Goal: Information Seeking & Learning: Learn about a topic

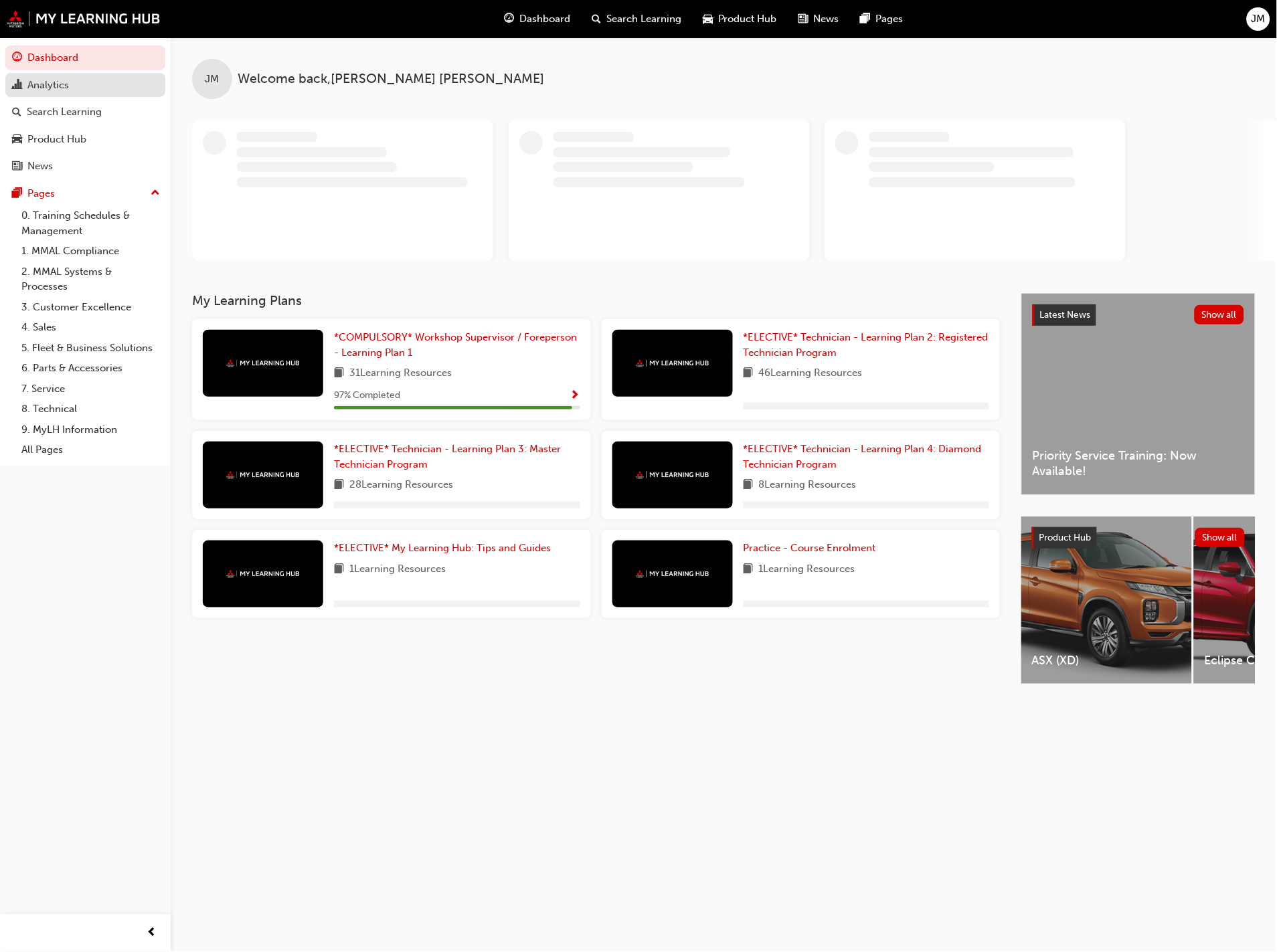
click at [67, 88] on div "Analytics" at bounding box center [48, 85] width 42 height 15
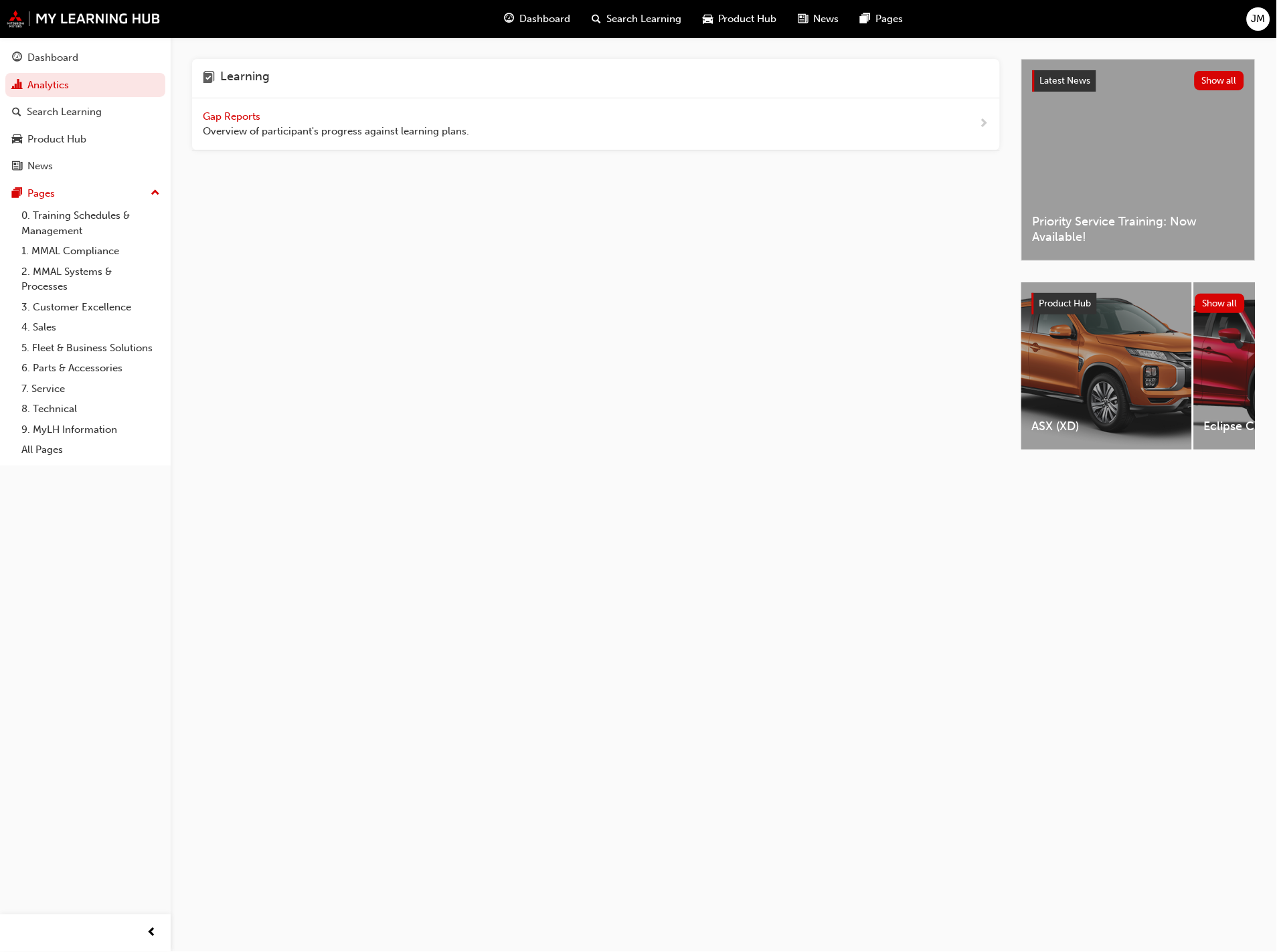
click at [251, 107] on div "Gap Reports Overview of participant's progress against learning plans." at bounding box center [596, 124] width 808 height 52
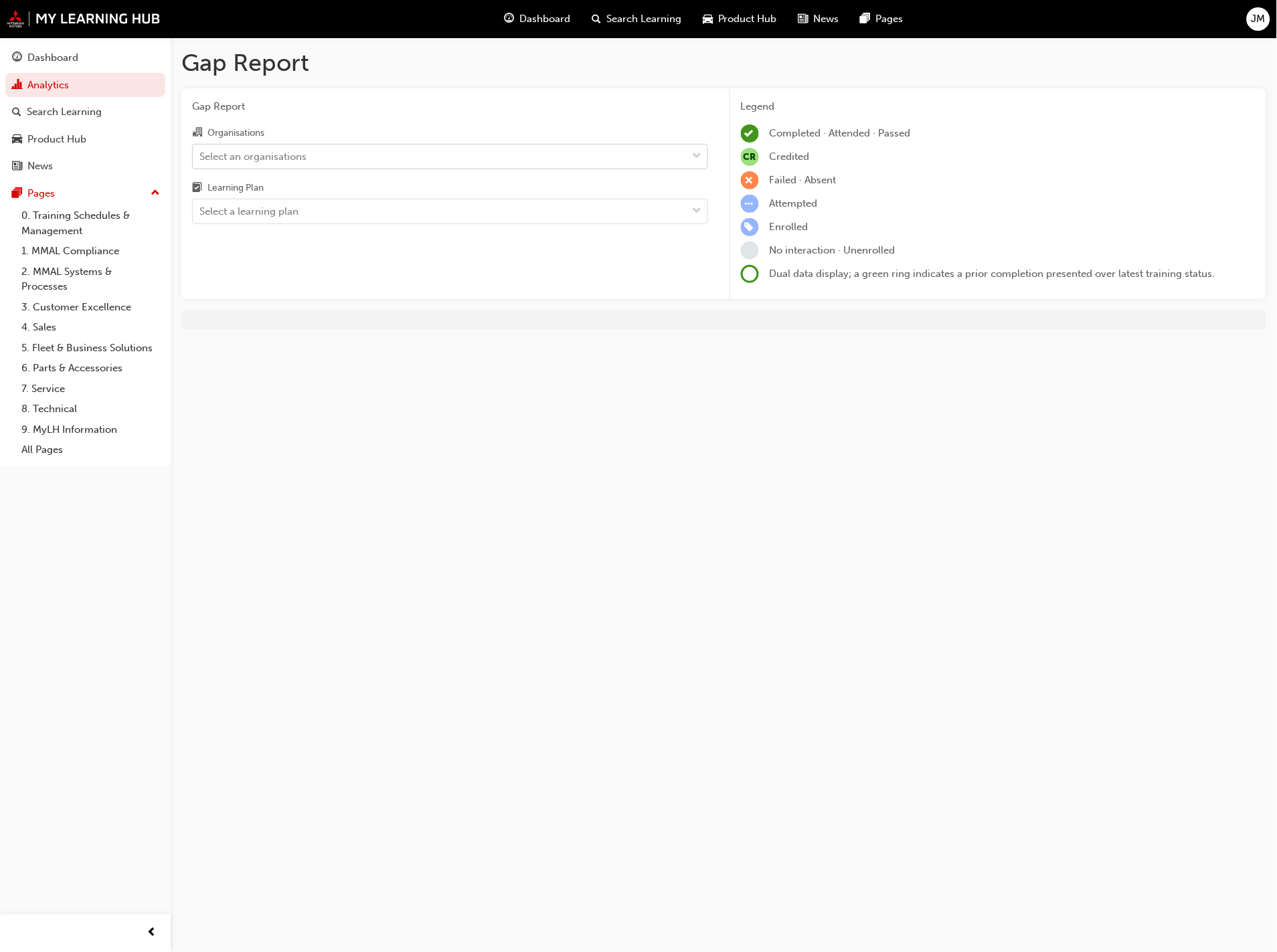
click at [382, 154] on div "Select an organisations" at bounding box center [440, 156] width 494 height 23
click at [201, 154] on input "Organisations Select an organisations" at bounding box center [200, 155] width 2 height 11
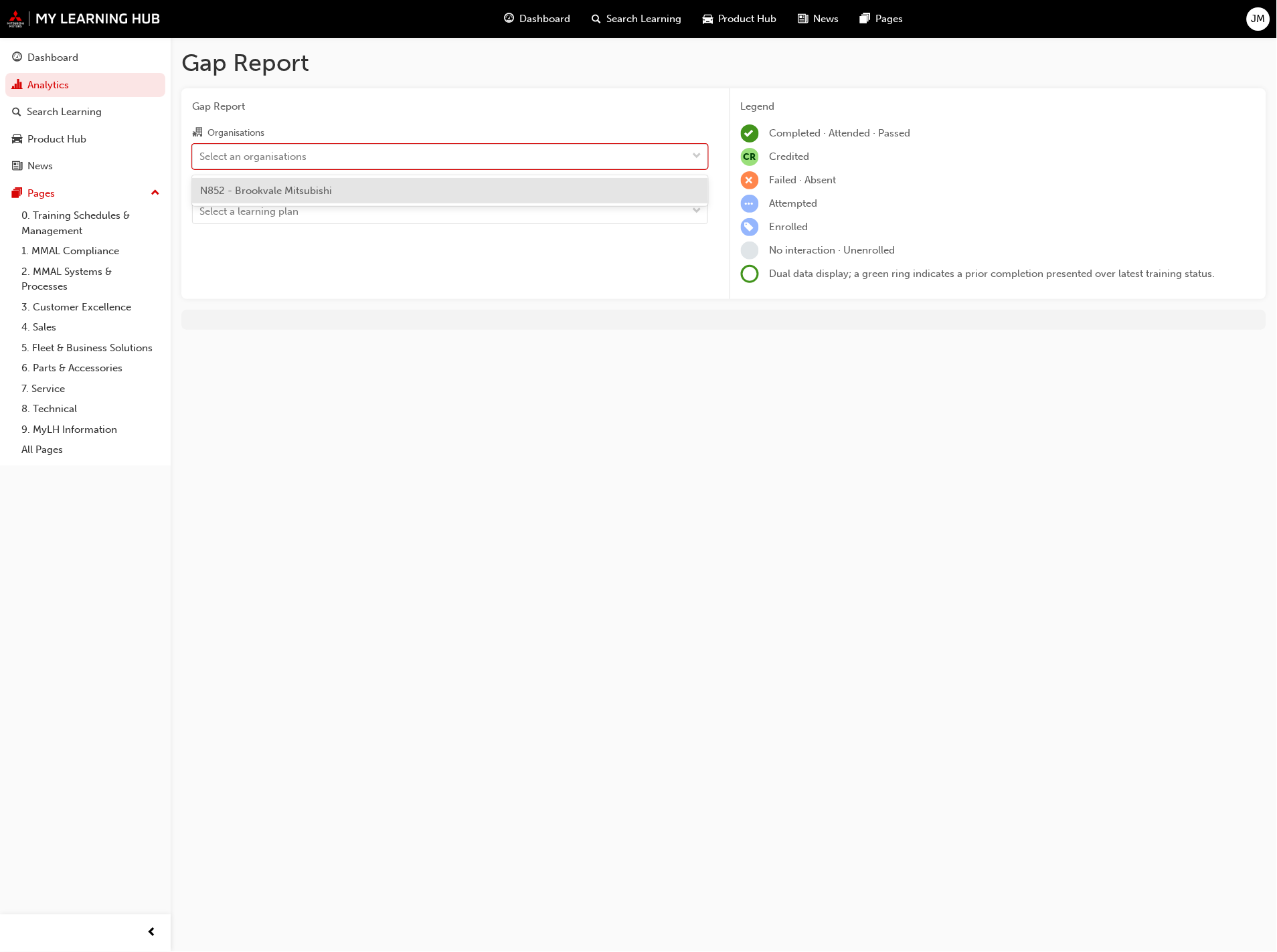
click at [349, 188] on div "N852 - Brookvale Mitsubishi" at bounding box center [449, 191] width 516 height 26
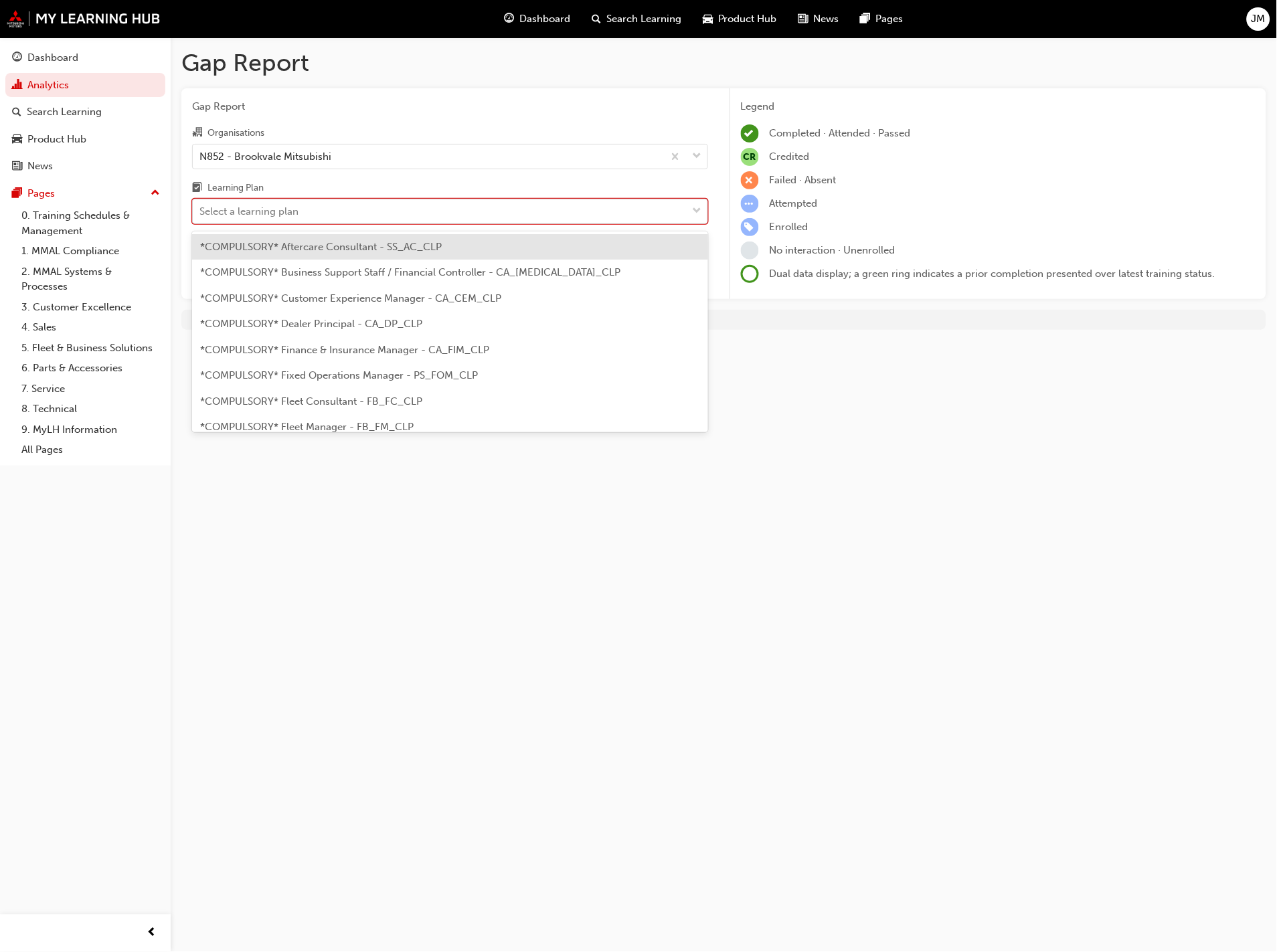
click at [344, 208] on div "Select a learning plan" at bounding box center [440, 211] width 494 height 23
click at [201, 208] on input "Learning Plan option *COMPULSORY* Aftercare Consultant - SS_AC_CLP focused, 1 o…" at bounding box center [200, 211] width 2 height 11
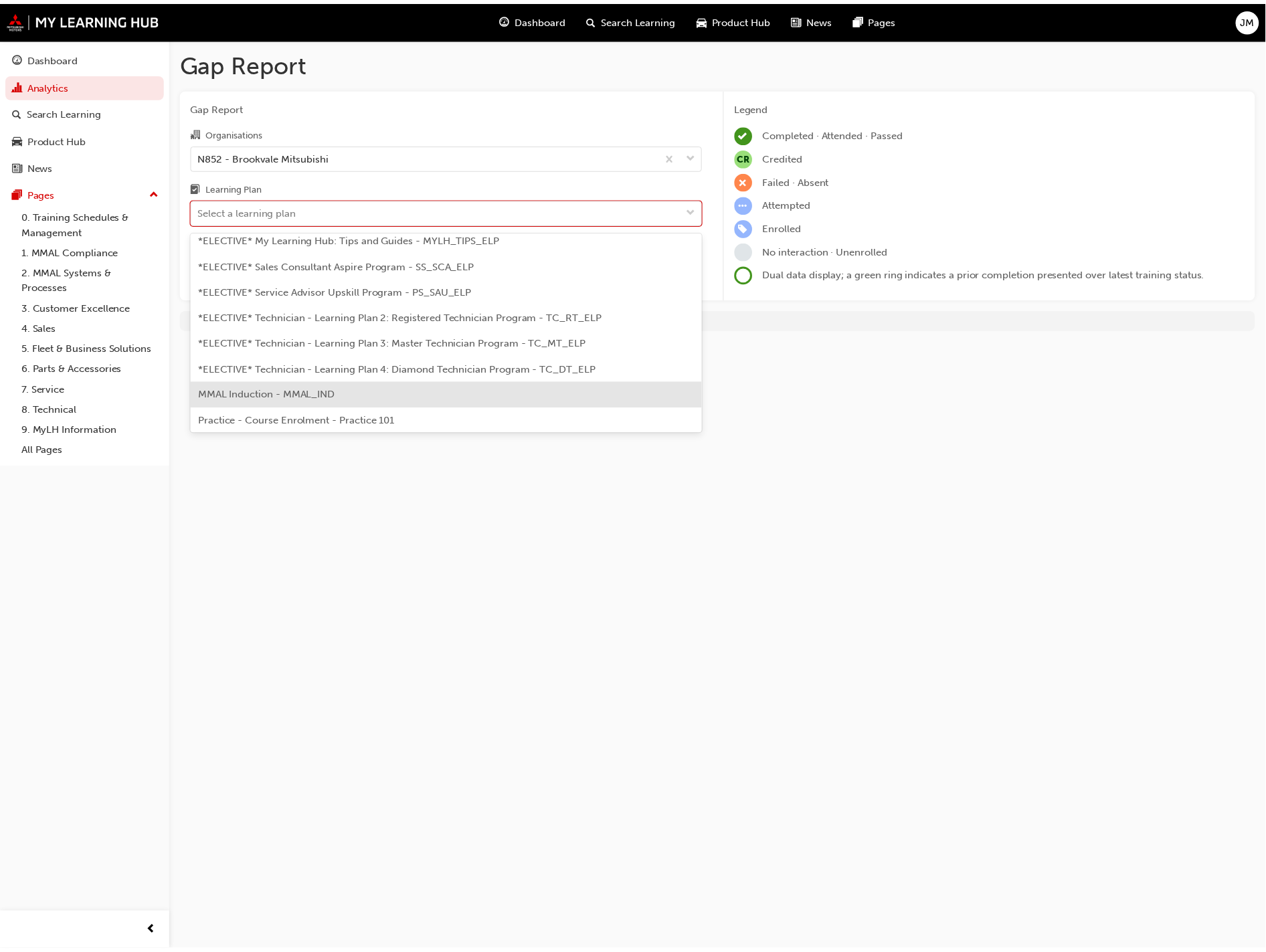
scroll to position [654, 0]
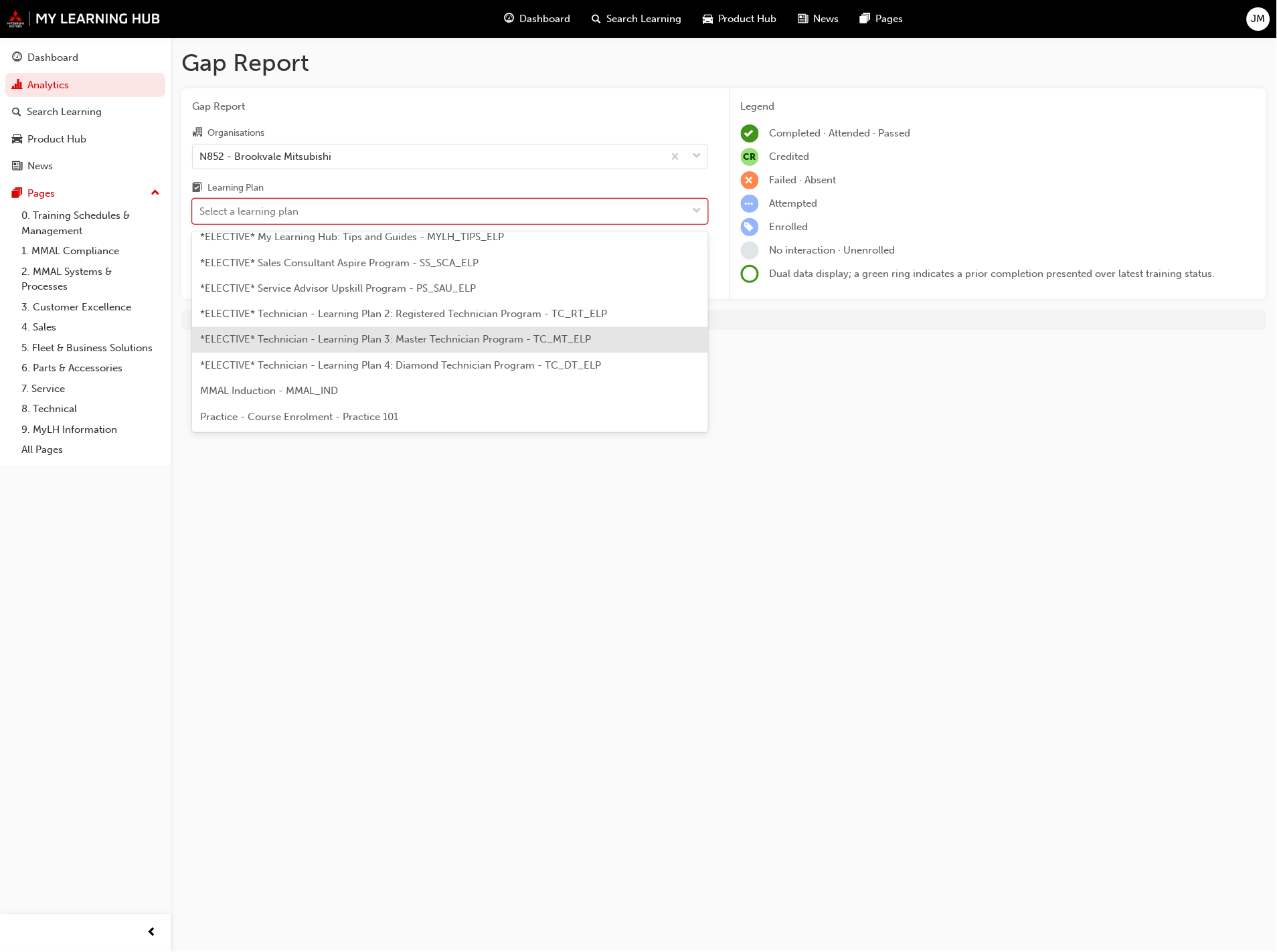
click at [465, 336] on span "*ELECTIVE* Technician - Learning Plan 3: Master Technician Program - TC_MT_ELP" at bounding box center [396, 340] width 391 height 12
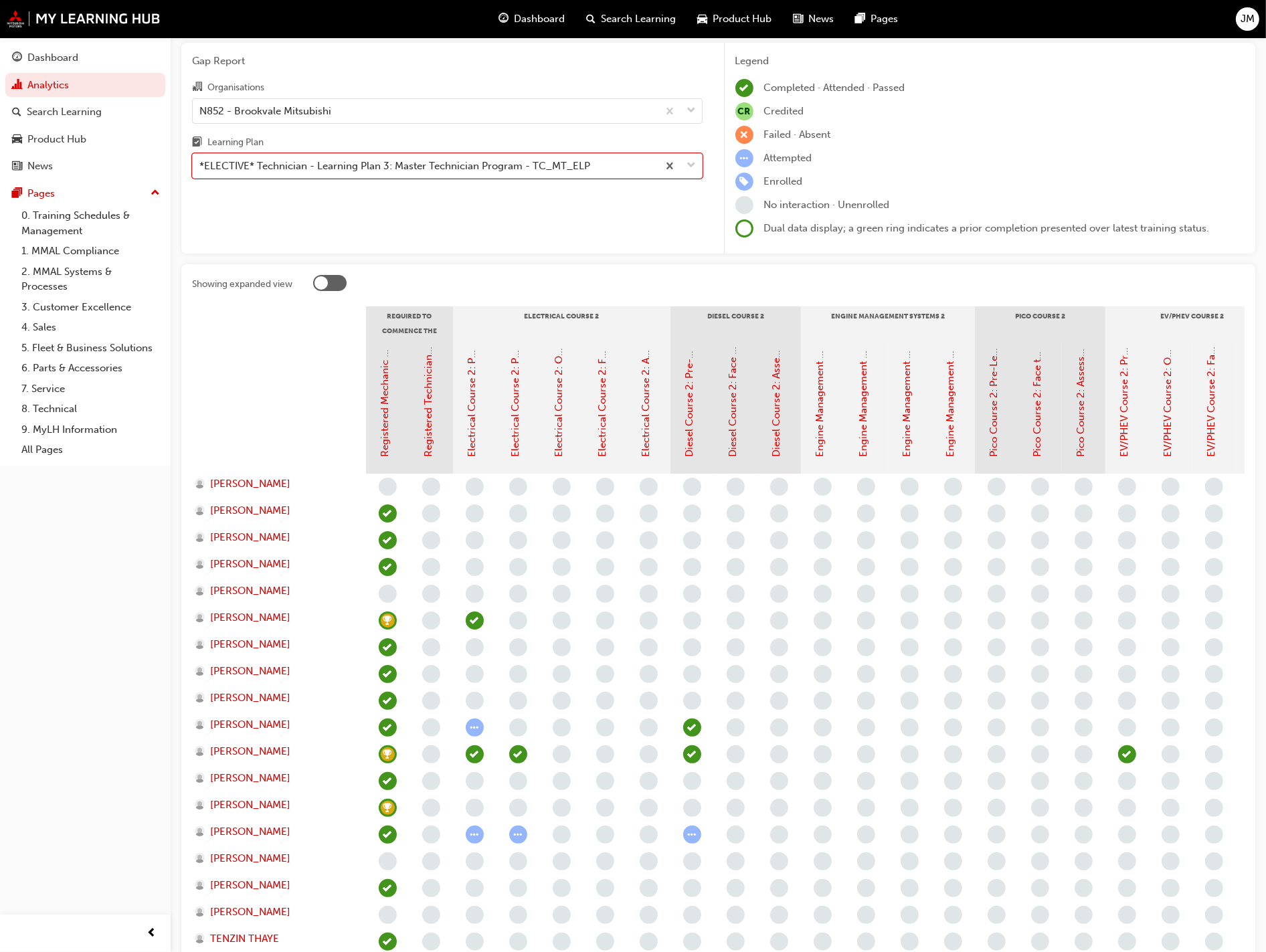
scroll to position [198, 0]
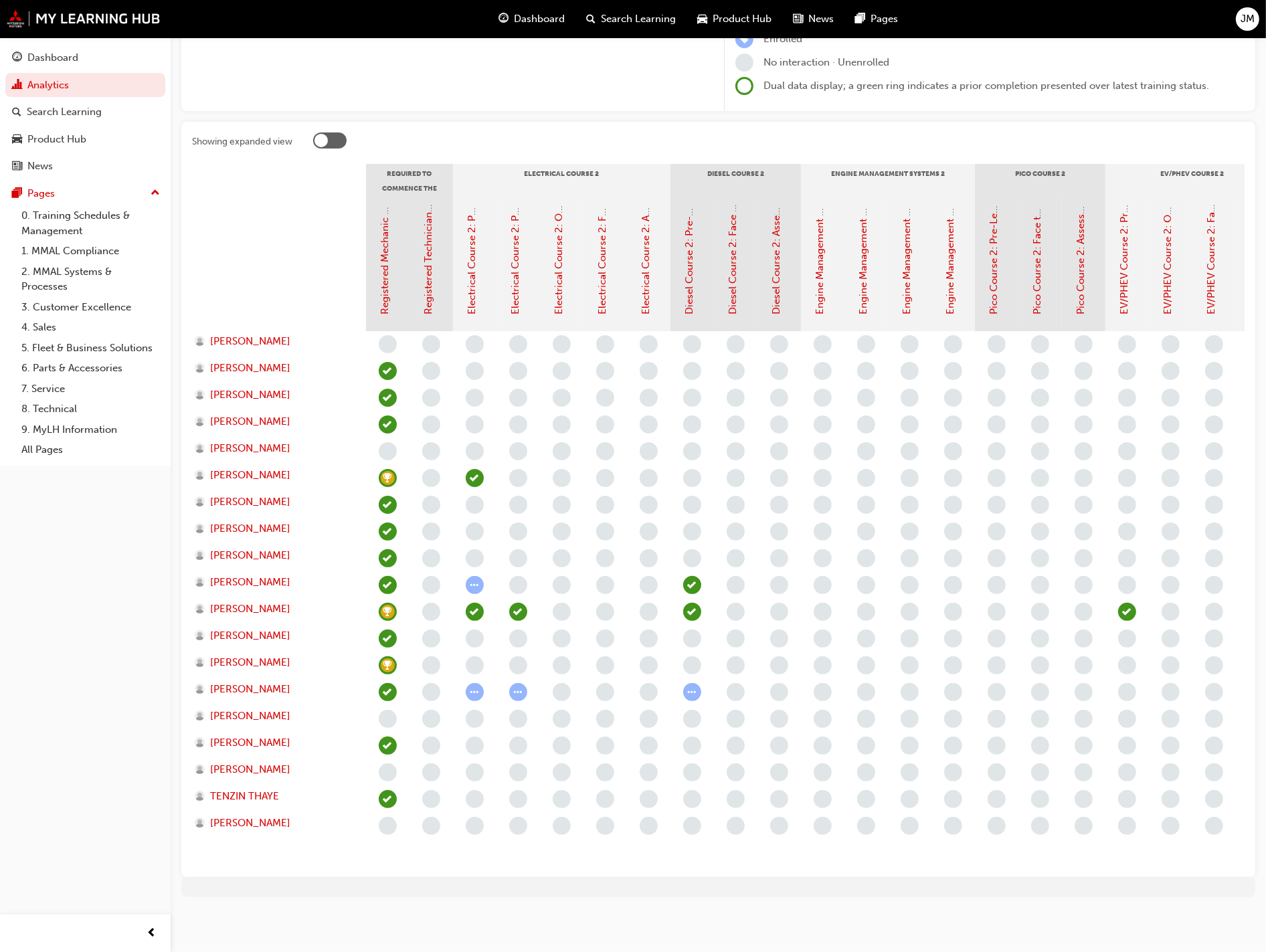
drag, startPoint x: 789, startPoint y: 867, endPoint x: 817, endPoint y: 861, distance: 28.6
click at [817, 861] on div "Showing expanded view Required to Commence the Master Technician Program: Elect…" at bounding box center [719, 499] width 1074 height 755
drag, startPoint x: 939, startPoint y: 853, endPoint x: 1080, endPoint y: 851, distance: 141.0
click at [1080, 851] on div at bounding box center [997, 599] width 1262 height 535
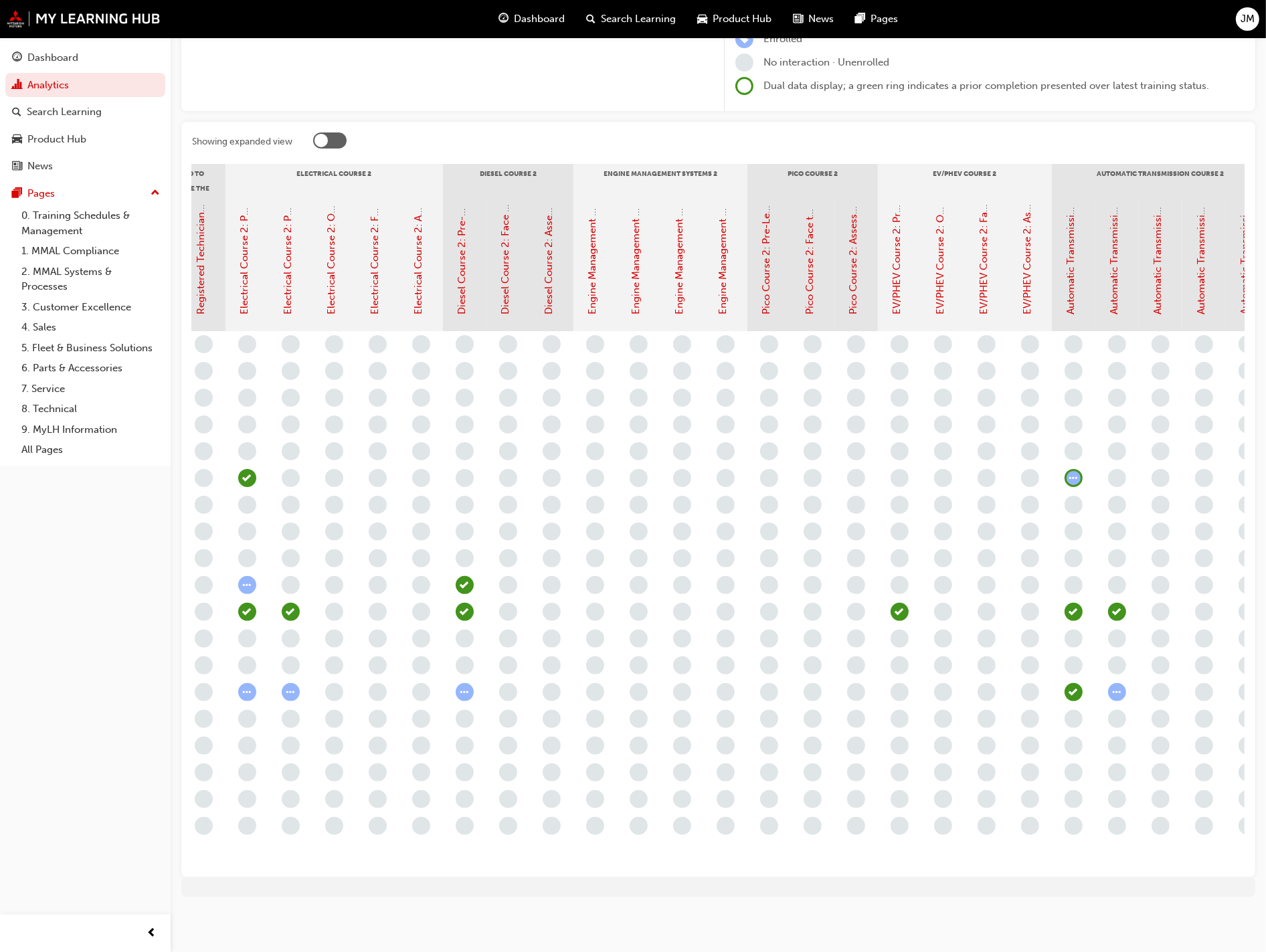
scroll to position [0, 288]
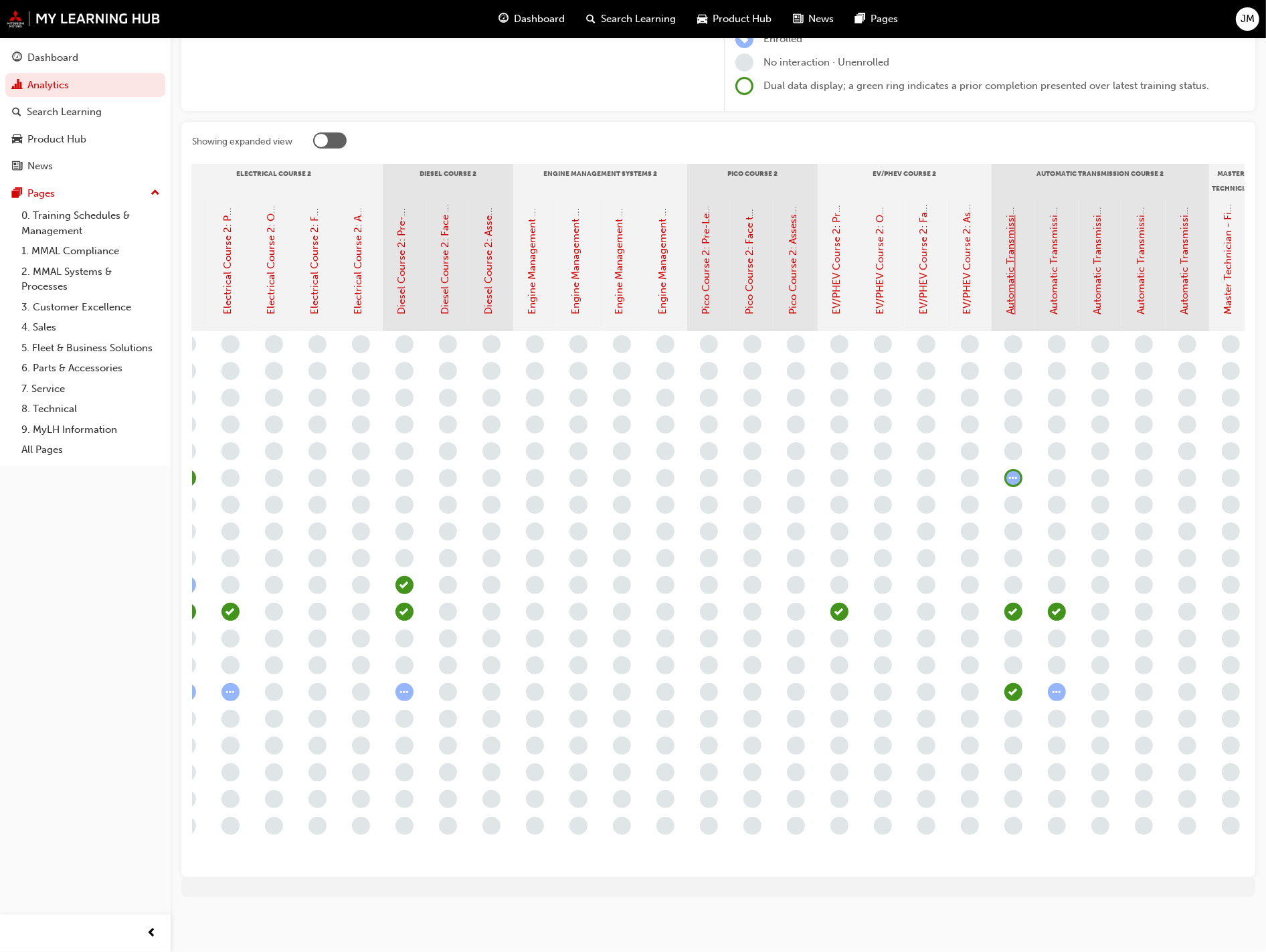
click at [1012, 294] on link "Automatic Transmission Course 2: Pre-Learning 1 (Master Technician Program)" at bounding box center [1011, 131] width 12 height 367
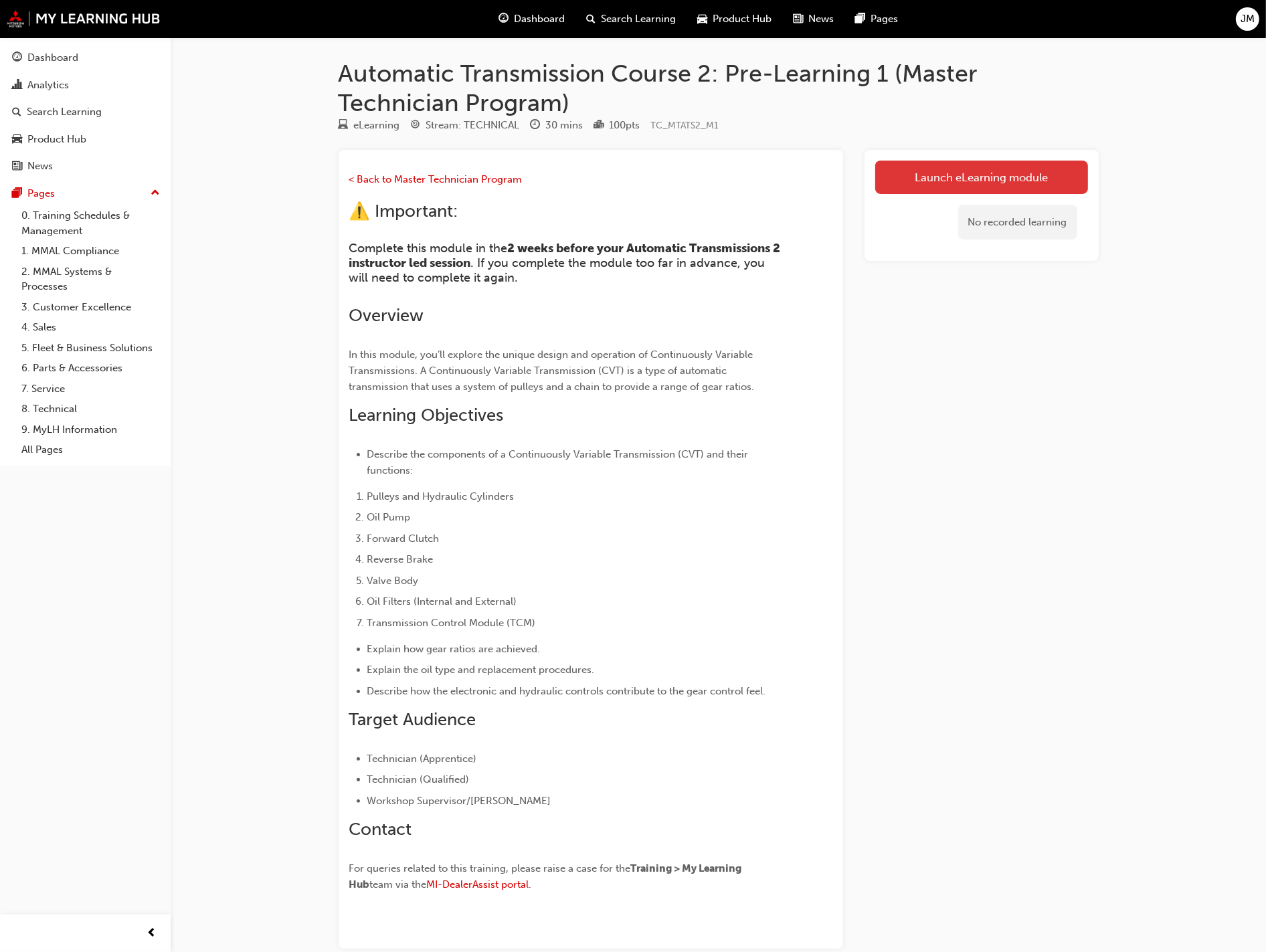
click at [977, 170] on link "Launch eLearning module" at bounding box center [982, 176] width 213 height 33
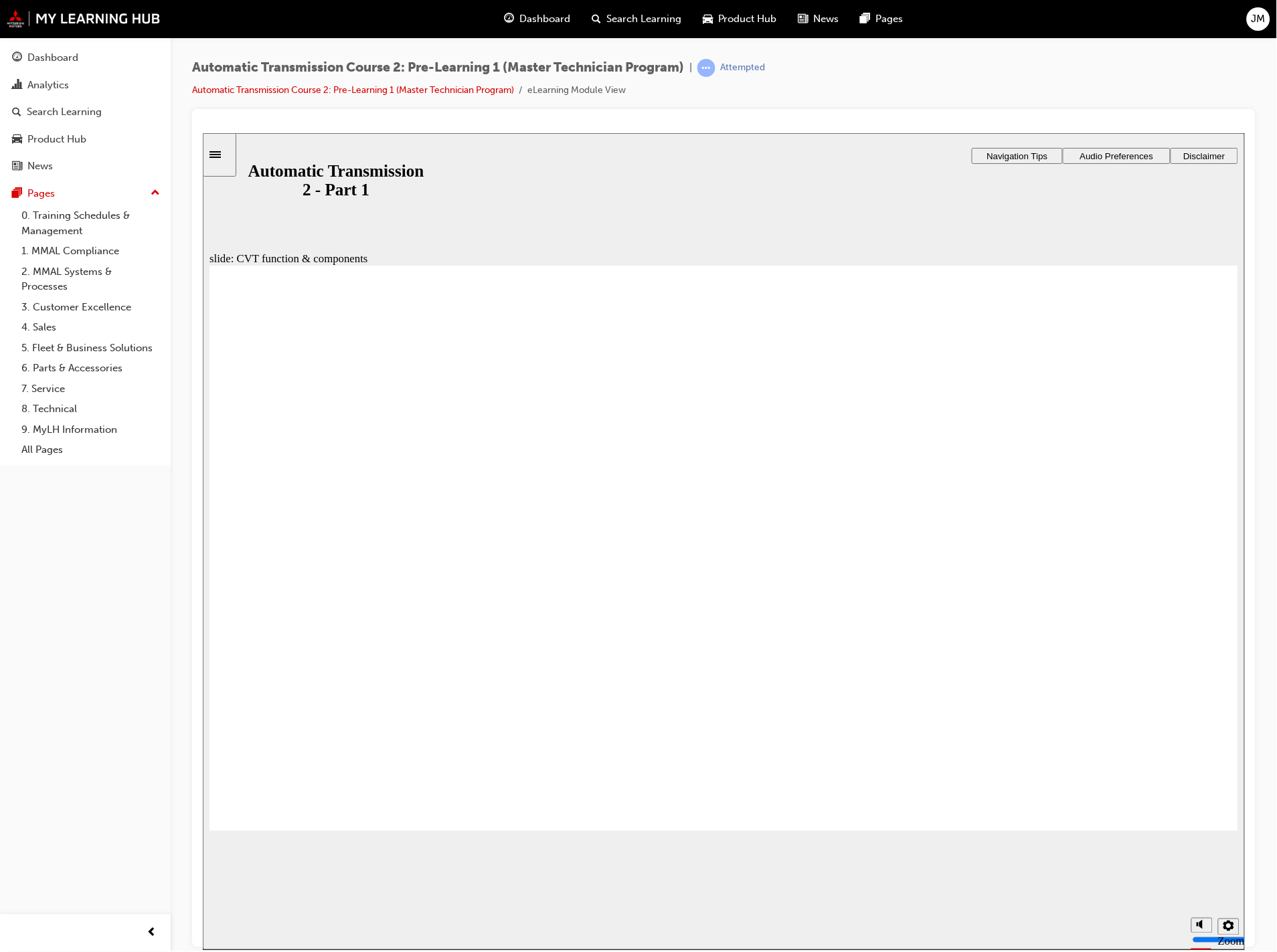
click at [1202, 876] on circle "Mute (Ctrl+Alt+M)" at bounding box center [1202, 874] width 4 height 4
click at [1202, 876] on circle "Unmute (Ctrl+Alt+M)" at bounding box center [1202, 874] width 4 height 4
type input "8"
